Goal: Task Accomplishment & Management: Use online tool/utility

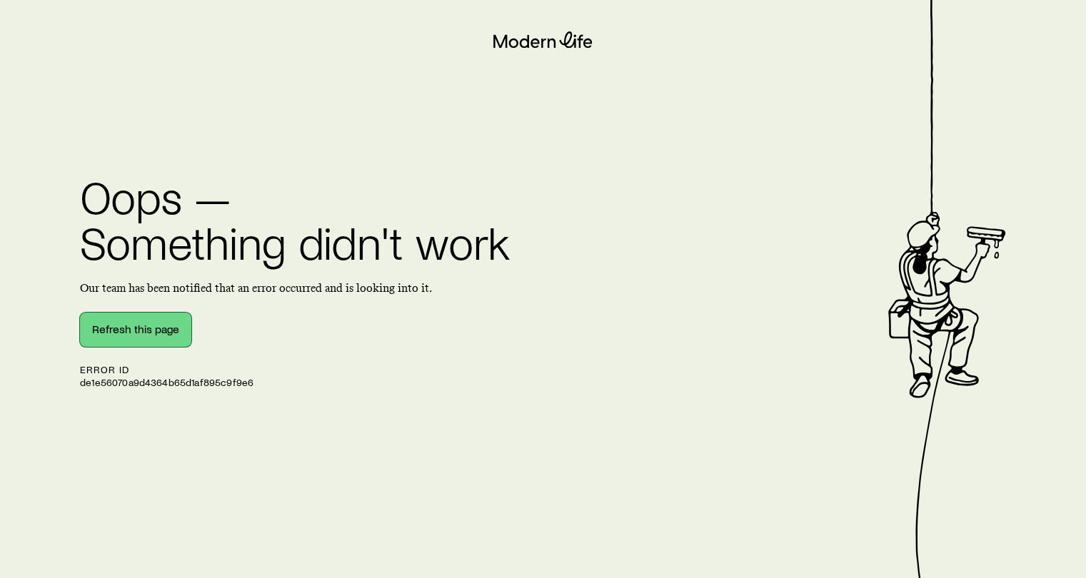
click at [111, 332] on button "Refresh this page" at bounding box center [135, 330] width 111 height 34
